Goal: Transaction & Acquisition: Purchase product/service

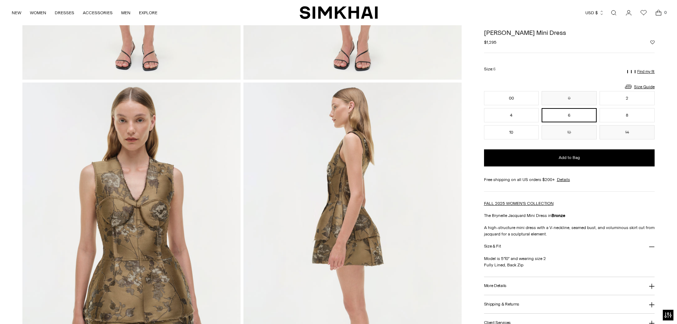
scroll to position [178, 0]
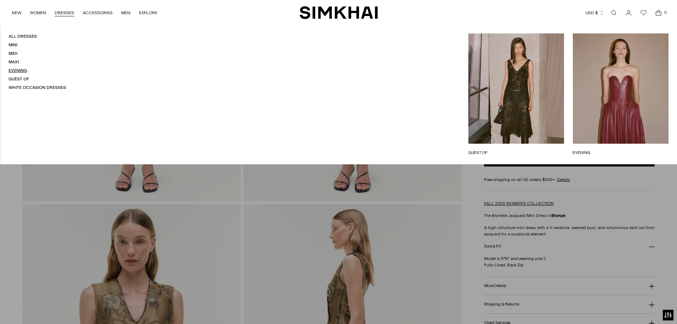
click at [22, 71] on link "Evening" at bounding box center [18, 70] width 18 height 5
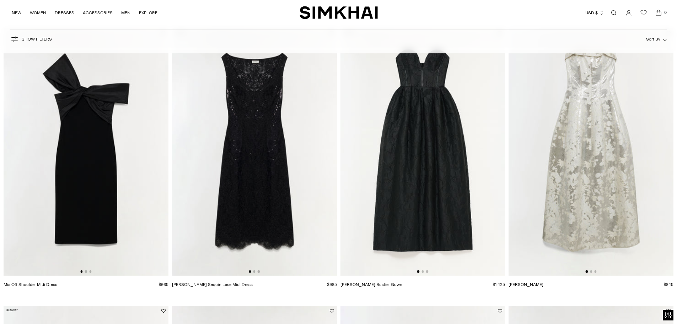
scroll to position [640, 0]
click at [596, 163] on img at bounding box center [591, 151] width 165 height 247
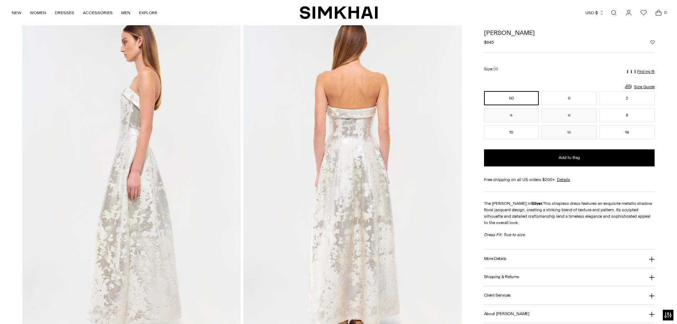
scroll to position [391, 0]
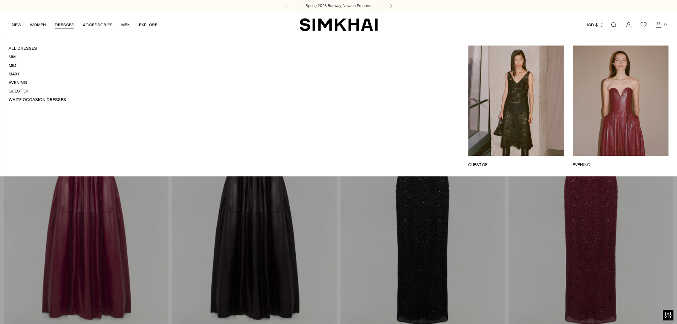
click at [12, 58] on link "Mini" at bounding box center [13, 56] width 9 height 5
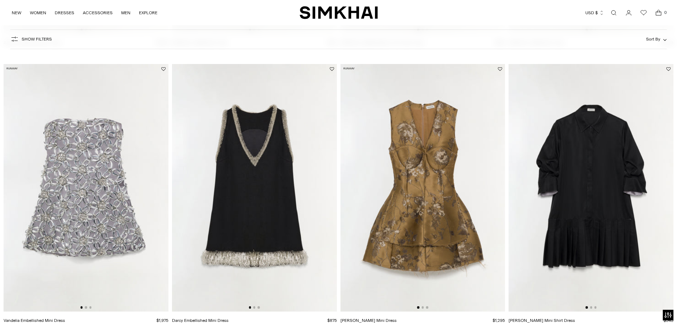
scroll to position [498, 0]
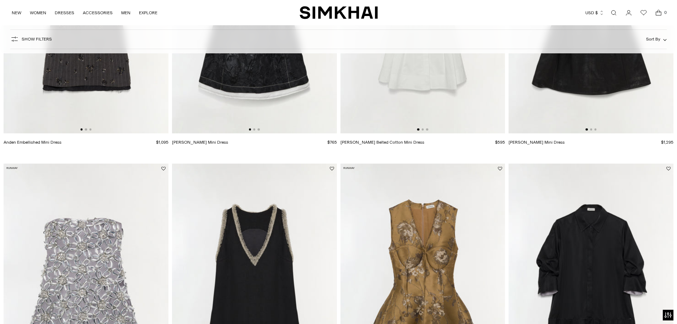
click at [412, 271] on img at bounding box center [423, 287] width 165 height 247
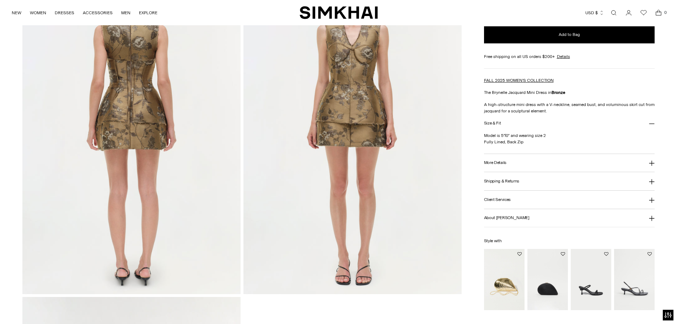
scroll to position [746, 0]
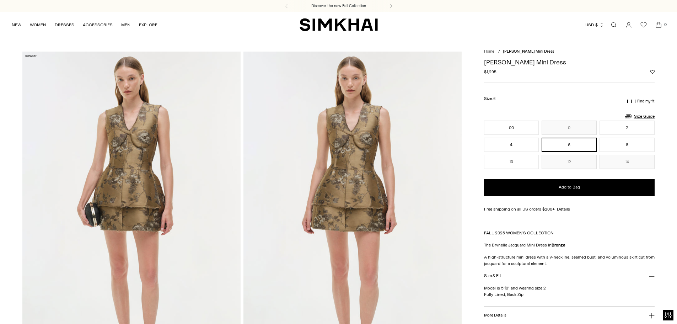
click at [612, 23] on link "Open search modal" at bounding box center [614, 25] width 14 height 14
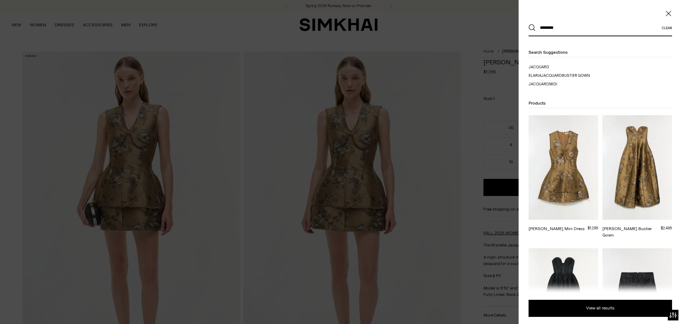
type input "********"
click at [529, 24] on button "Search" at bounding box center [532, 27] width 7 height 7
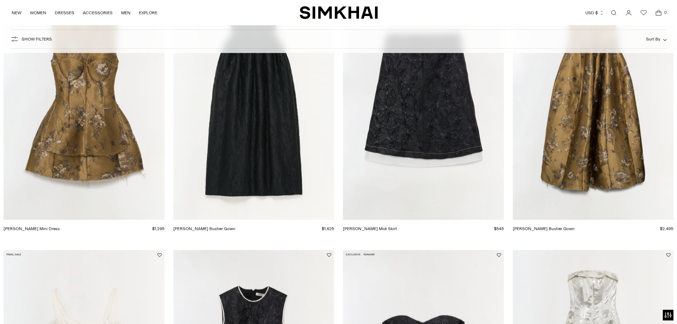
scroll to position [275, 0]
